Goal: Information Seeking & Learning: Learn about a topic

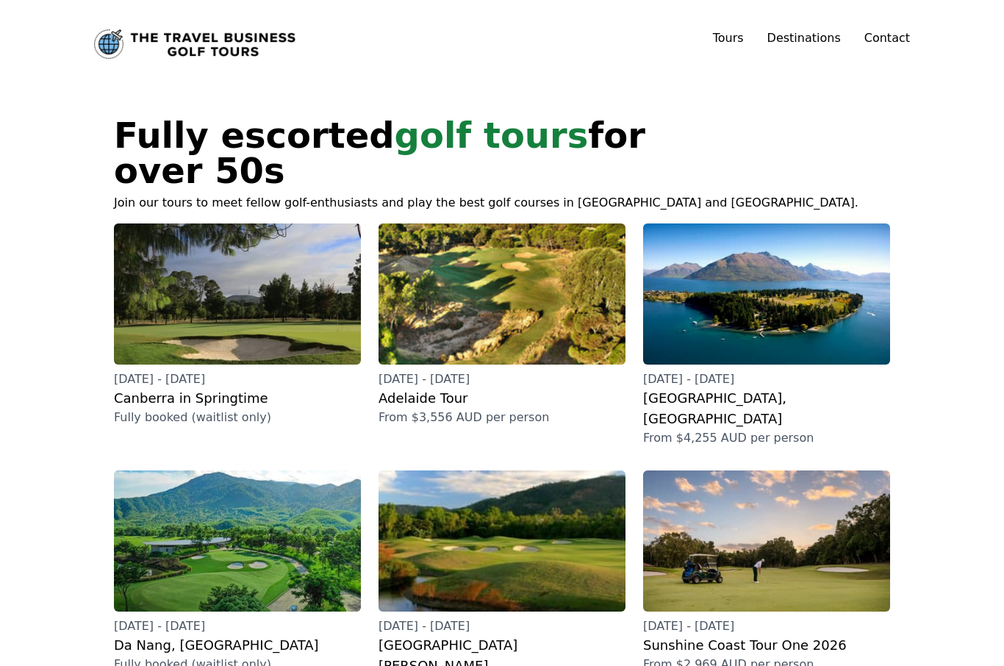
click at [848, 470] on img at bounding box center [766, 540] width 247 height 141
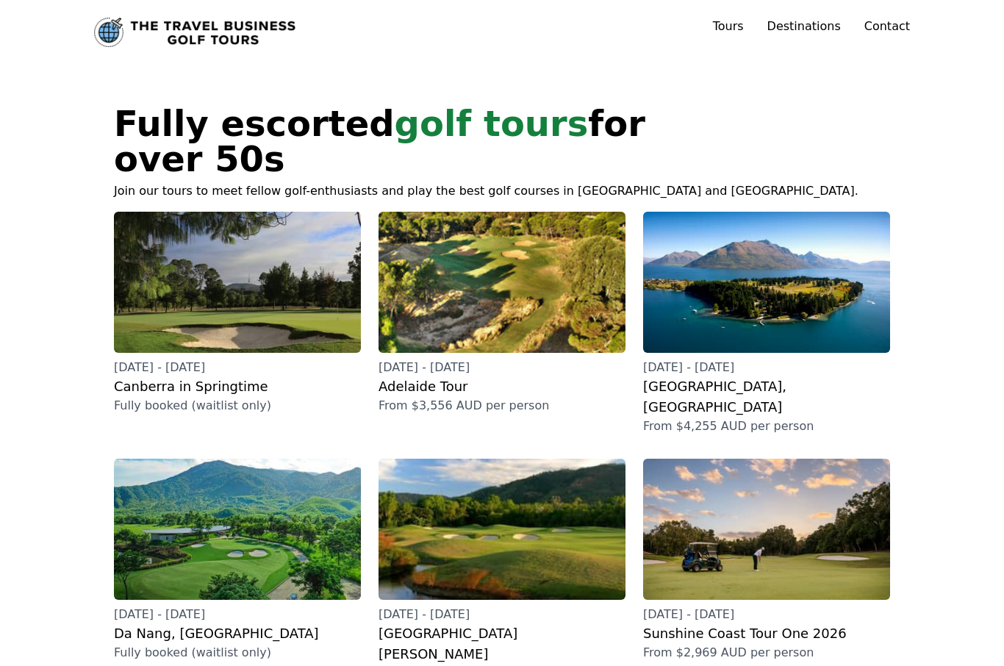
scroll to position [12, 0]
click at [450, 376] on h2 "Adelaide Tour" at bounding box center [502, 386] width 247 height 21
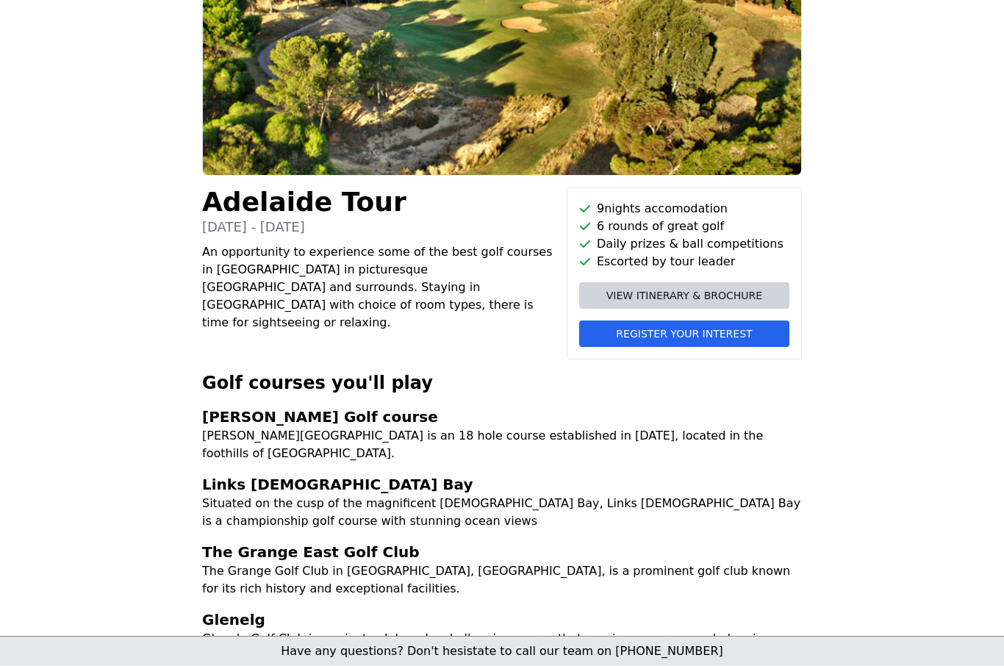
scroll to position [143, 0]
